Goal: Check status: Check status

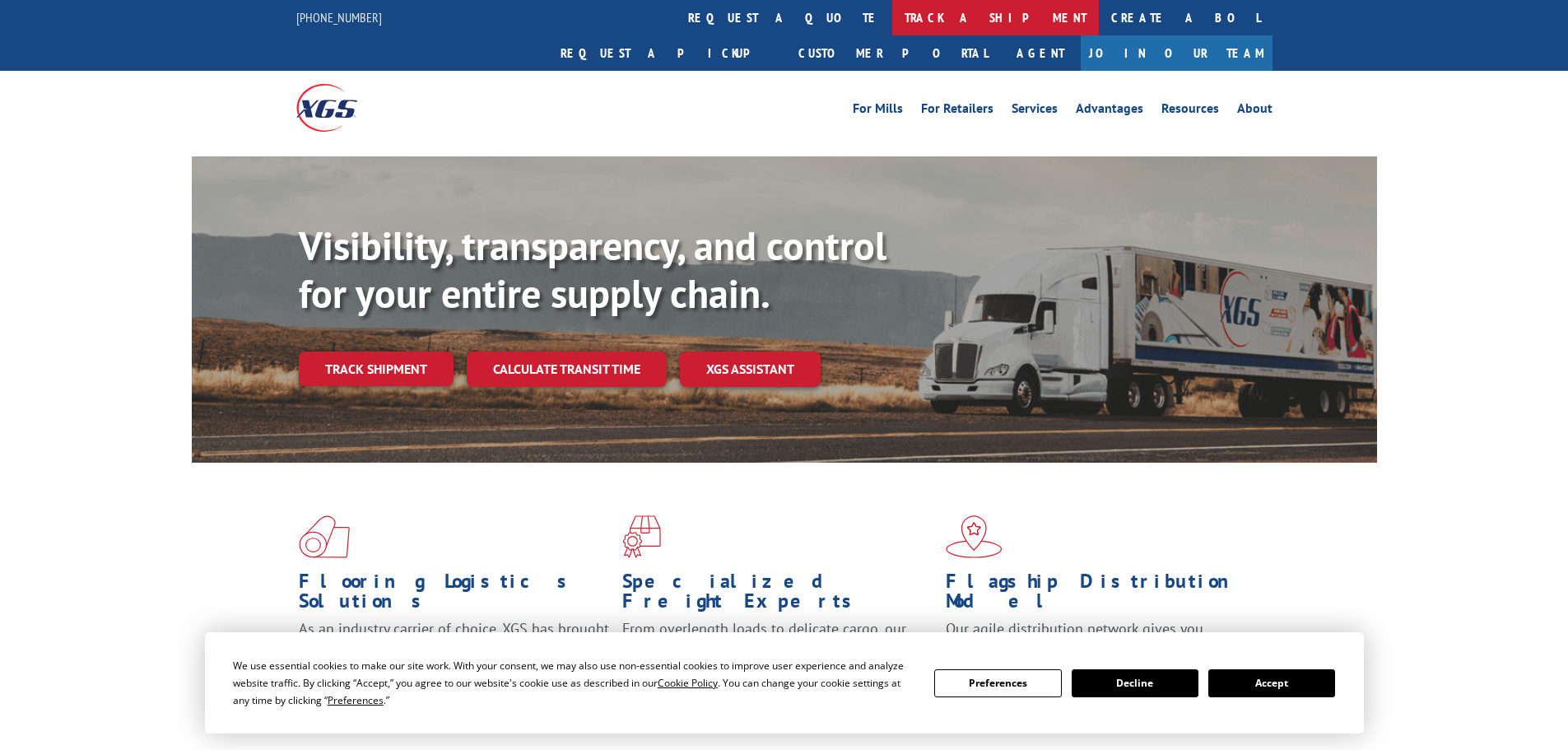
click at [892, 19] on link "track a shipment" at bounding box center [995, 17] width 206 height 35
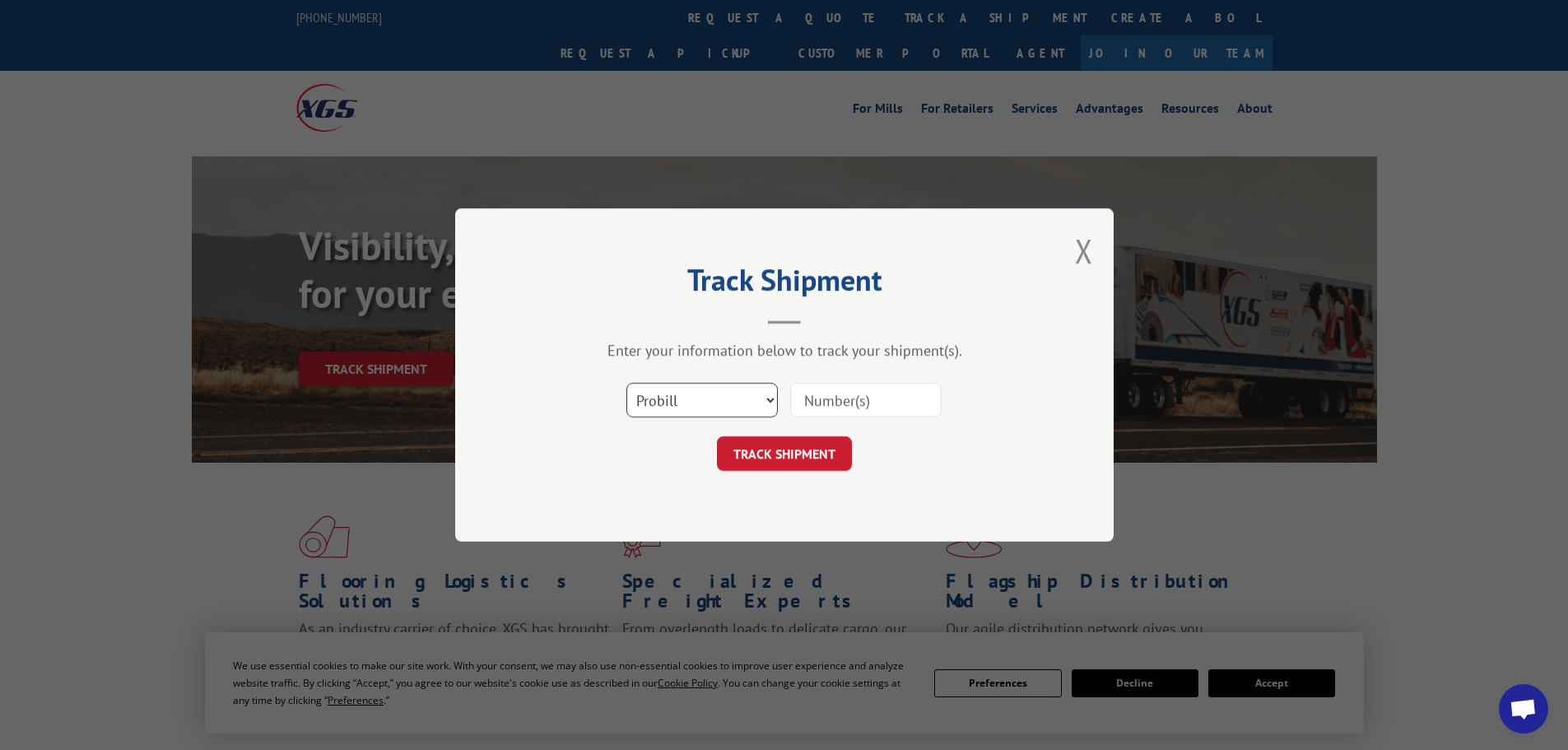
click at [698, 396] on select "Select category... Probill BOL PO" at bounding box center [701, 400] width 151 height 34
select select "bol"
click at [626, 383] on select "Select category... Probill BOL PO" at bounding box center [701, 400] width 151 height 34
click at [834, 405] on input at bounding box center [865, 400] width 151 height 34
paste input "5479005"
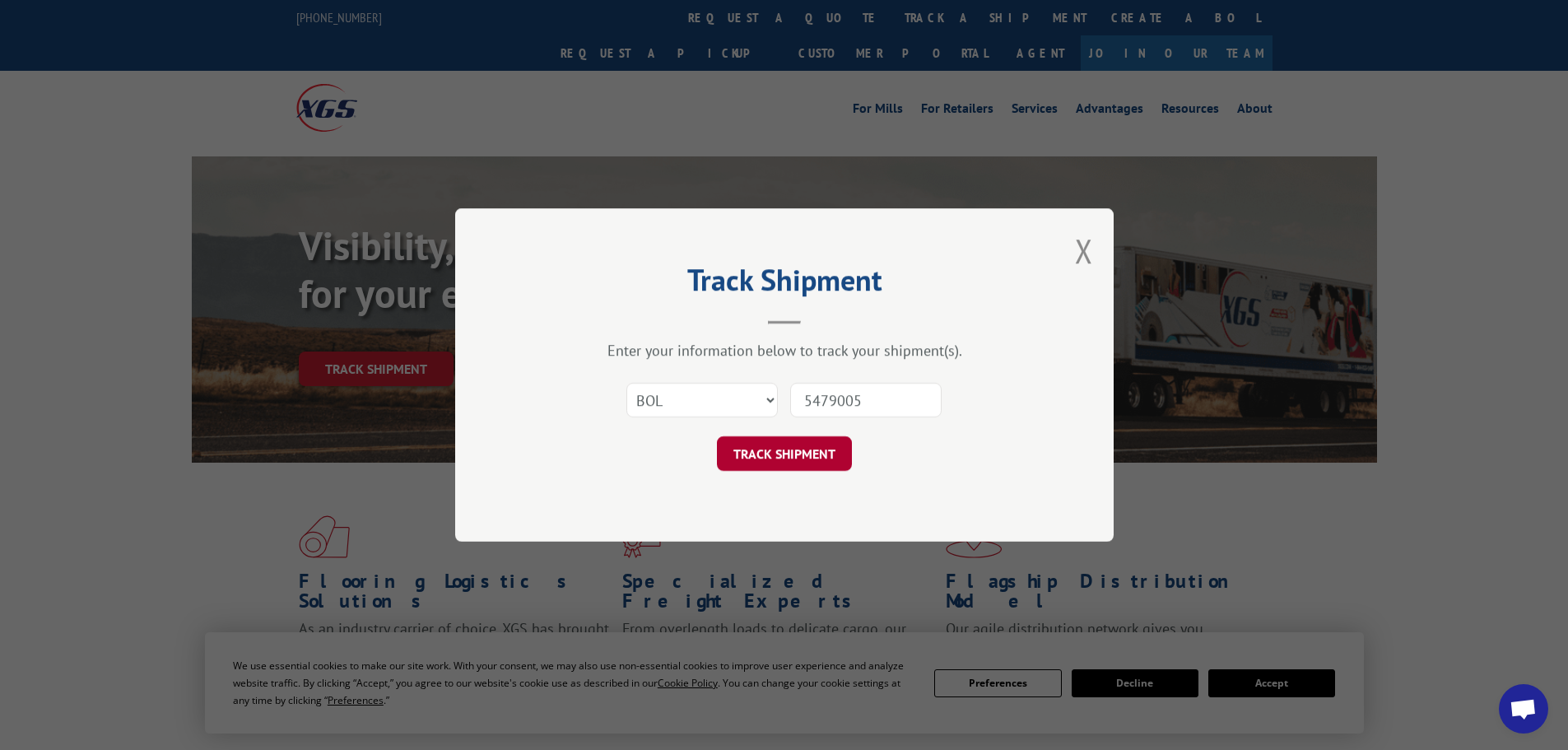
type input "5479005"
click at [797, 446] on button "TRACK SHIPMENT" at bounding box center [784, 453] width 135 height 34
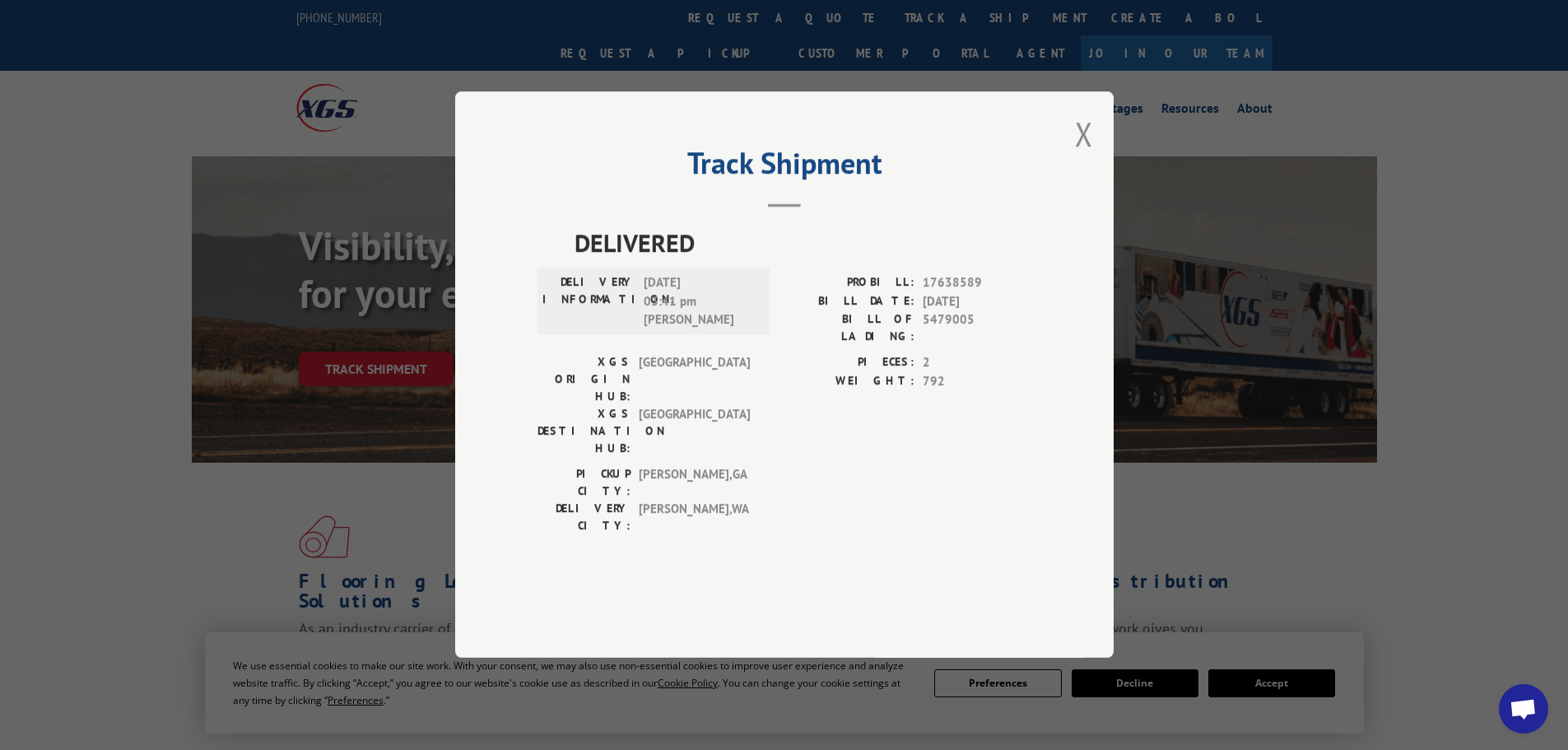
click at [1096, 184] on div "Track Shipment DELIVERED DELIVERY INFORMATION: [DATE] 03:41 pm [PERSON_NAME]: 1…" at bounding box center [784, 375] width 659 height 567
click at [1083, 156] on button "Close modal" at bounding box center [1083, 134] width 18 height 44
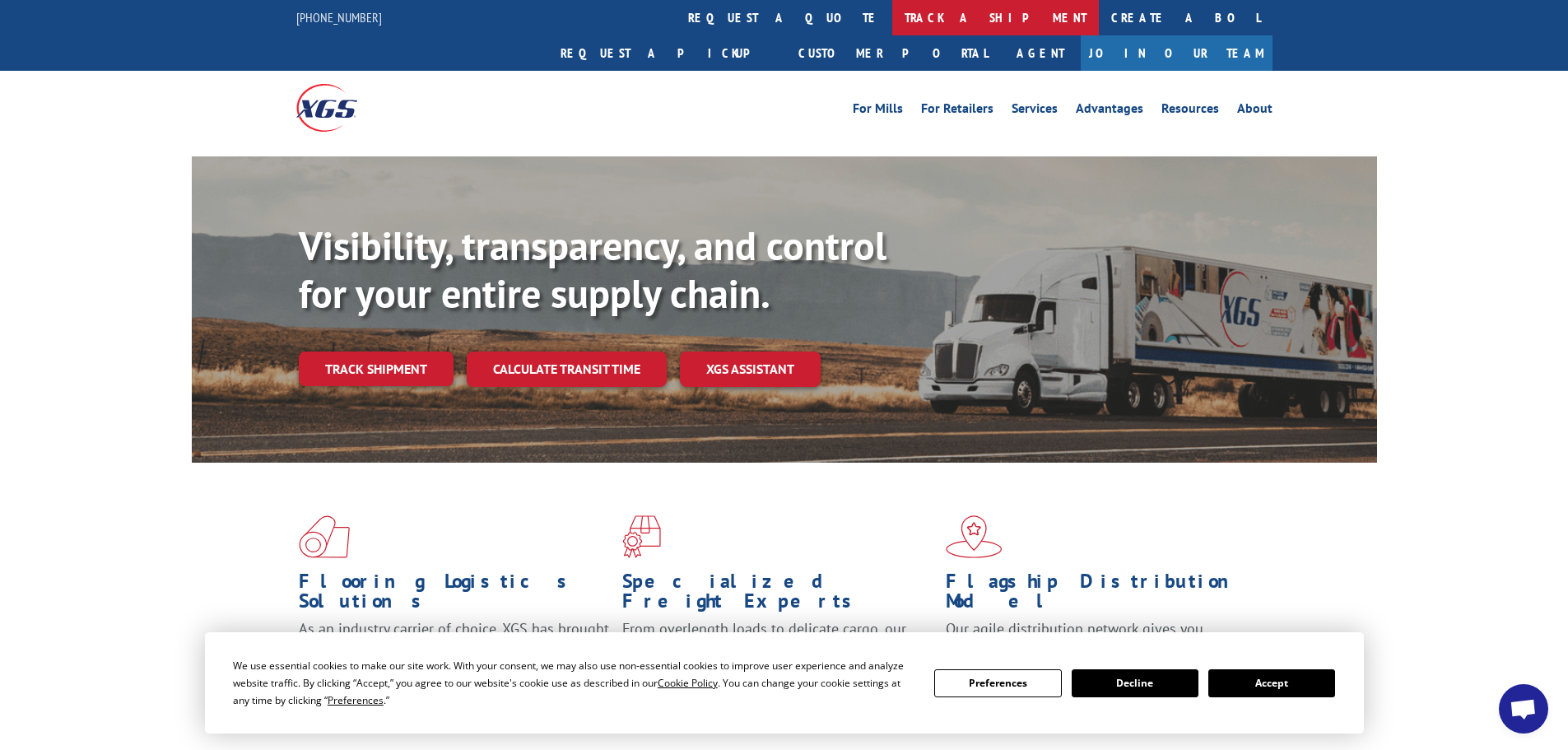
click at [892, 22] on link "track a shipment" at bounding box center [995, 17] width 206 height 35
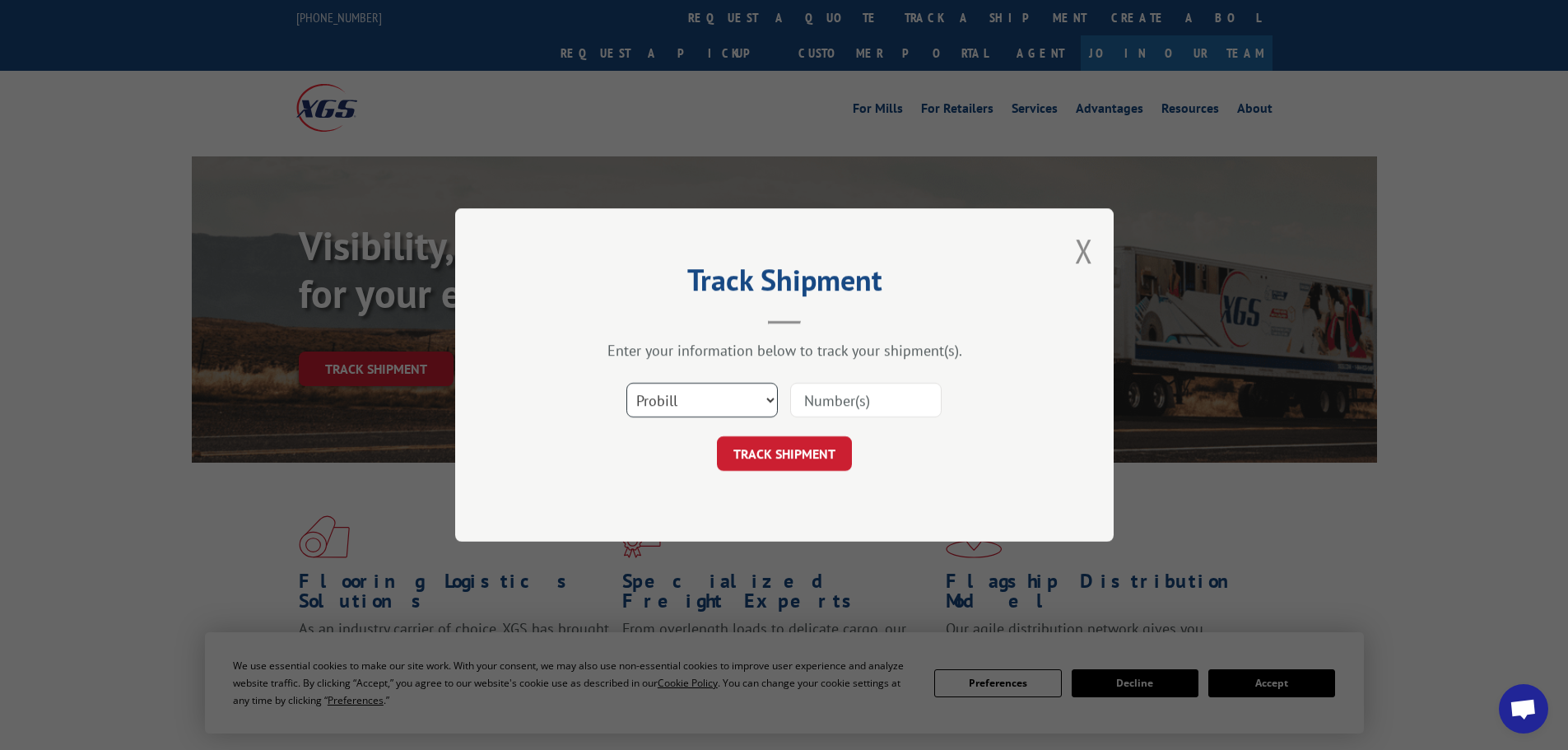
click at [719, 394] on select "Select category... Probill BOL PO" at bounding box center [701, 400] width 151 height 34
select select "bol"
click at [626, 383] on select "Select category... Probill BOL PO" at bounding box center [701, 400] width 151 height 34
click at [855, 410] on input at bounding box center [865, 400] width 151 height 34
paste input "5479005"
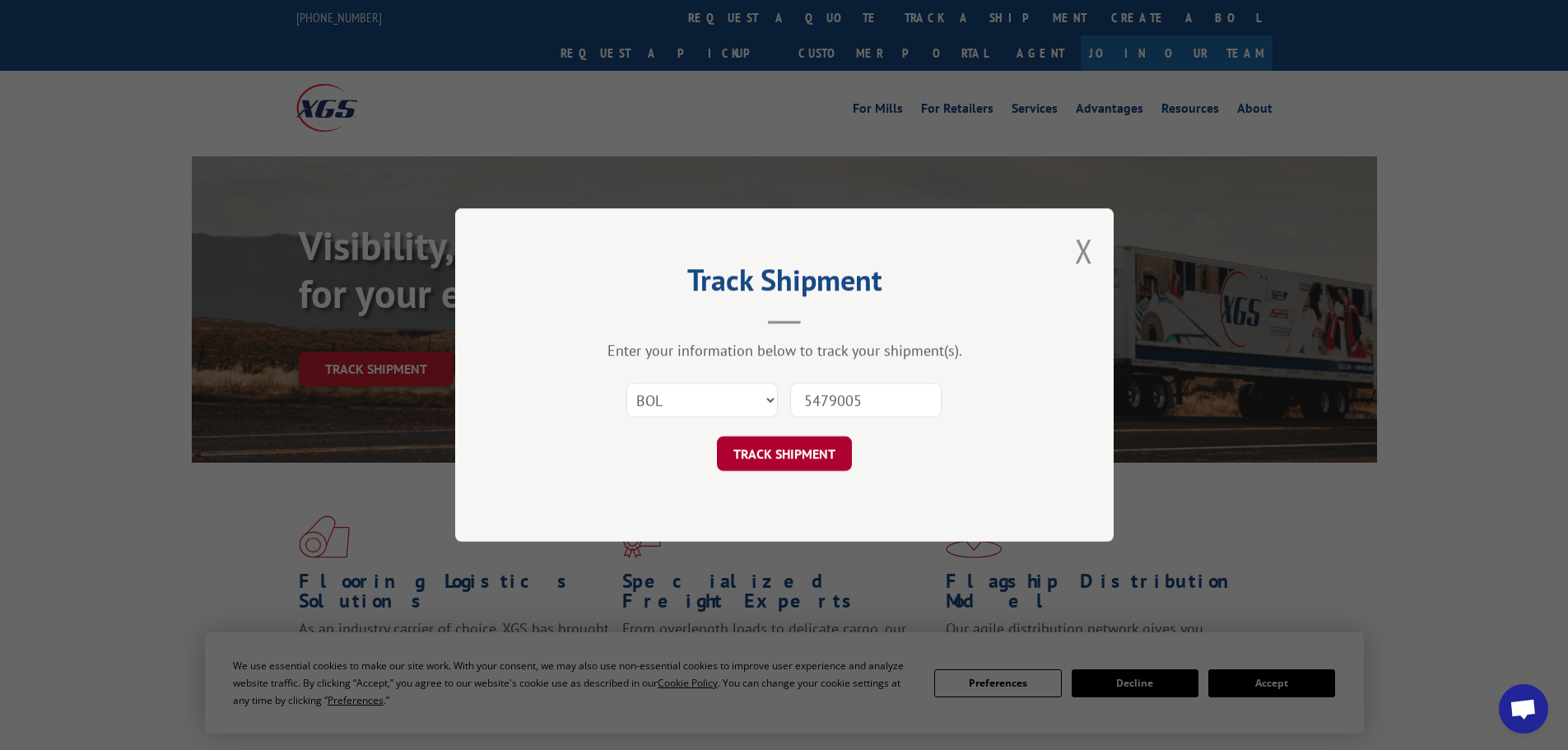
type input "5479005"
click at [808, 455] on button "TRACK SHIPMENT" at bounding box center [784, 453] width 135 height 34
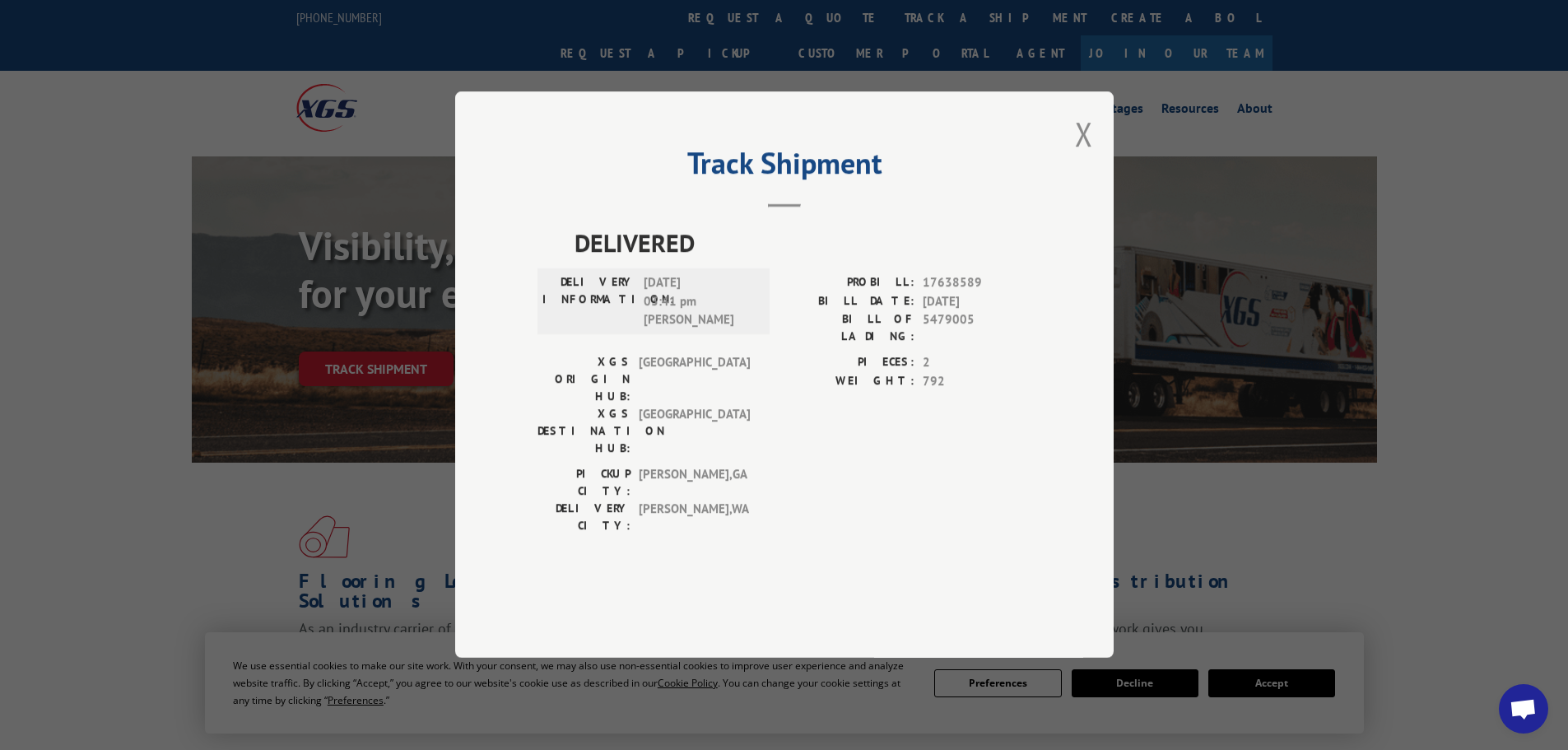
click at [1103, 187] on div "Track Shipment DELIVERED DELIVERY INFORMATION: [DATE] 03:41 pm [PERSON_NAME]: 1…" at bounding box center [784, 375] width 659 height 567
click at [1084, 156] on button "Close modal" at bounding box center [1083, 134] width 18 height 44
